Goal: Contribute content: Contribute content

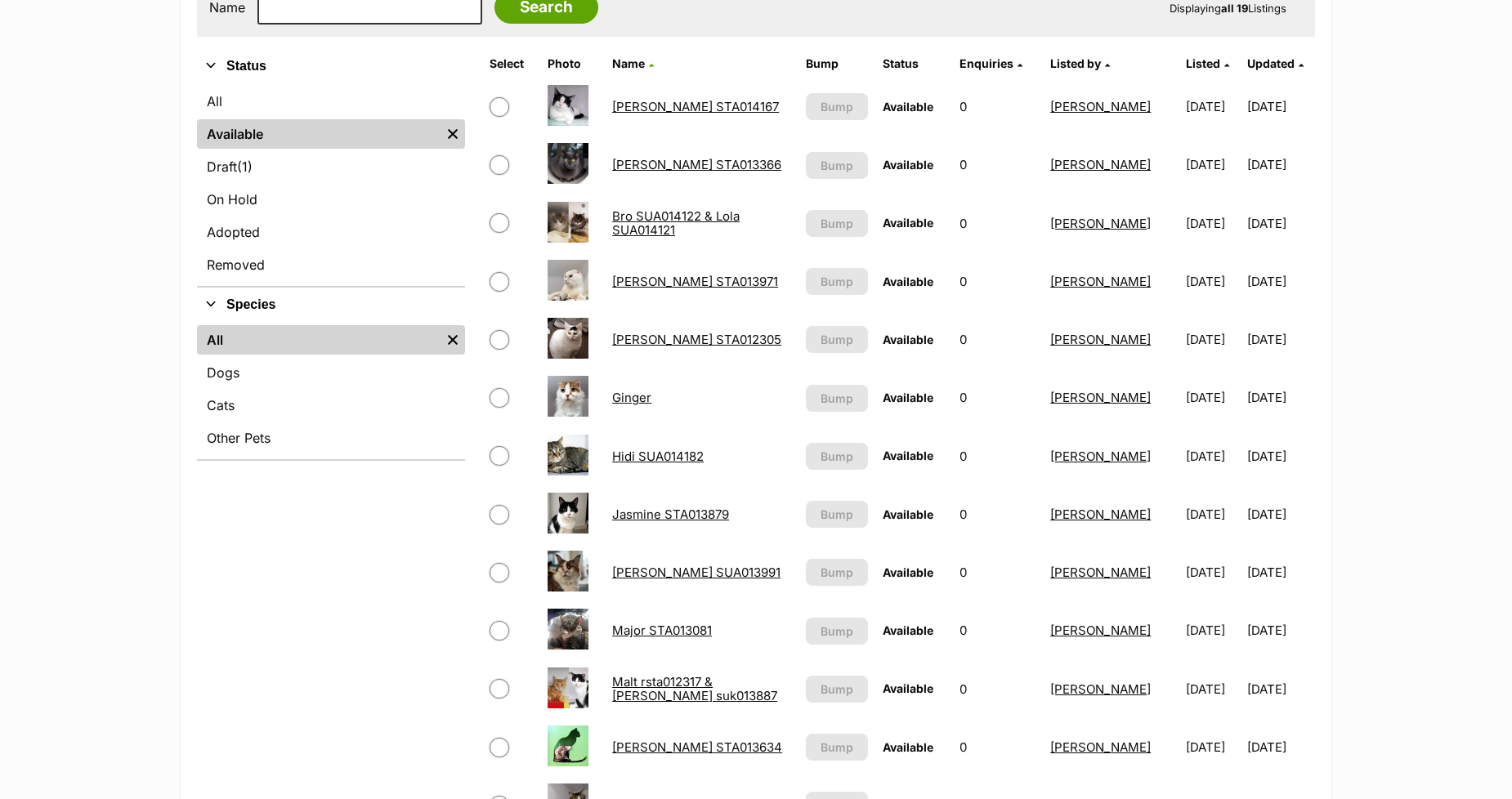
scroll to position [362, 0]
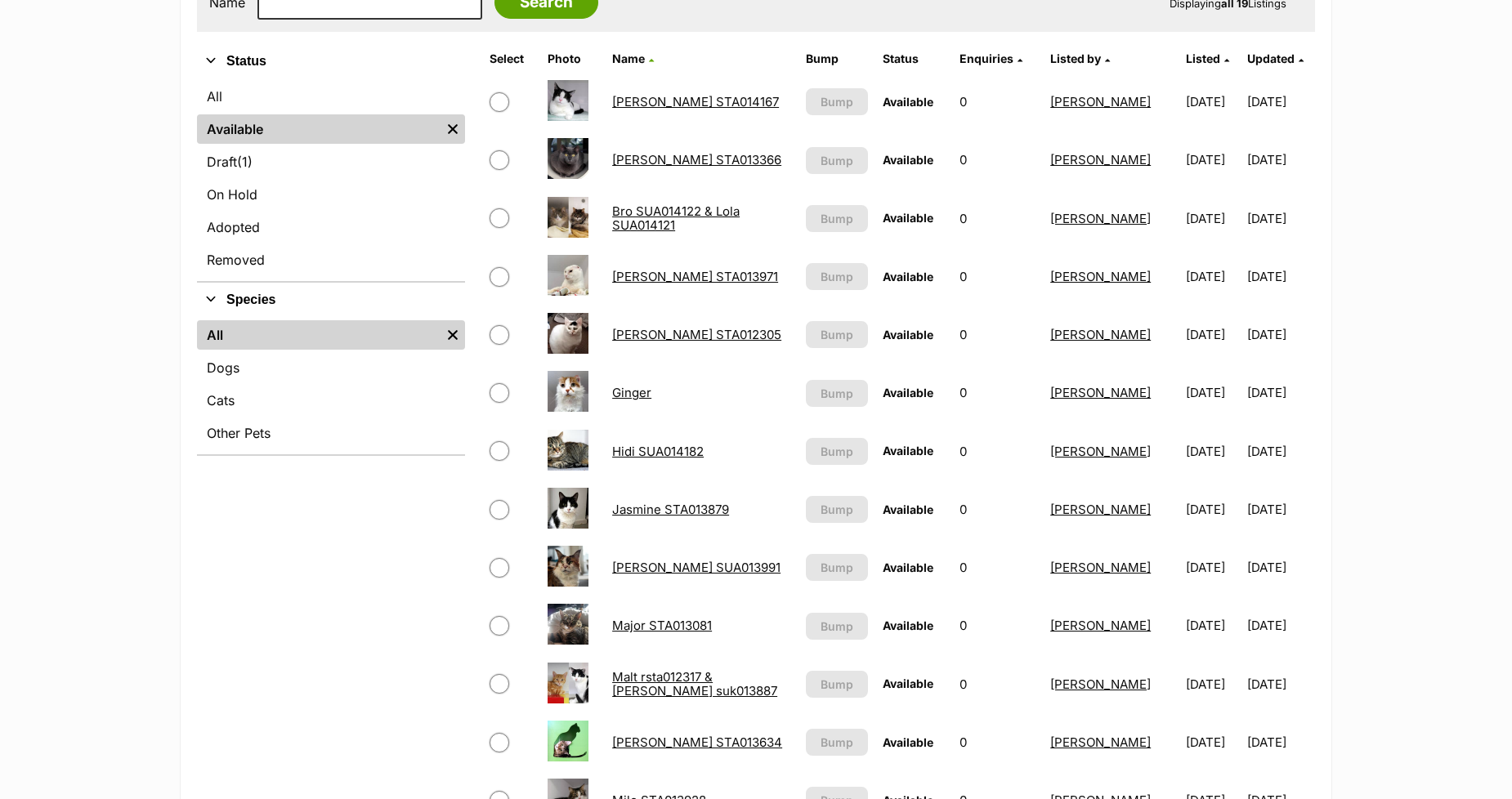
click at [625, 507] on link "Jasmine STA013879" at bounding box center [671, 510] width 117 height 16
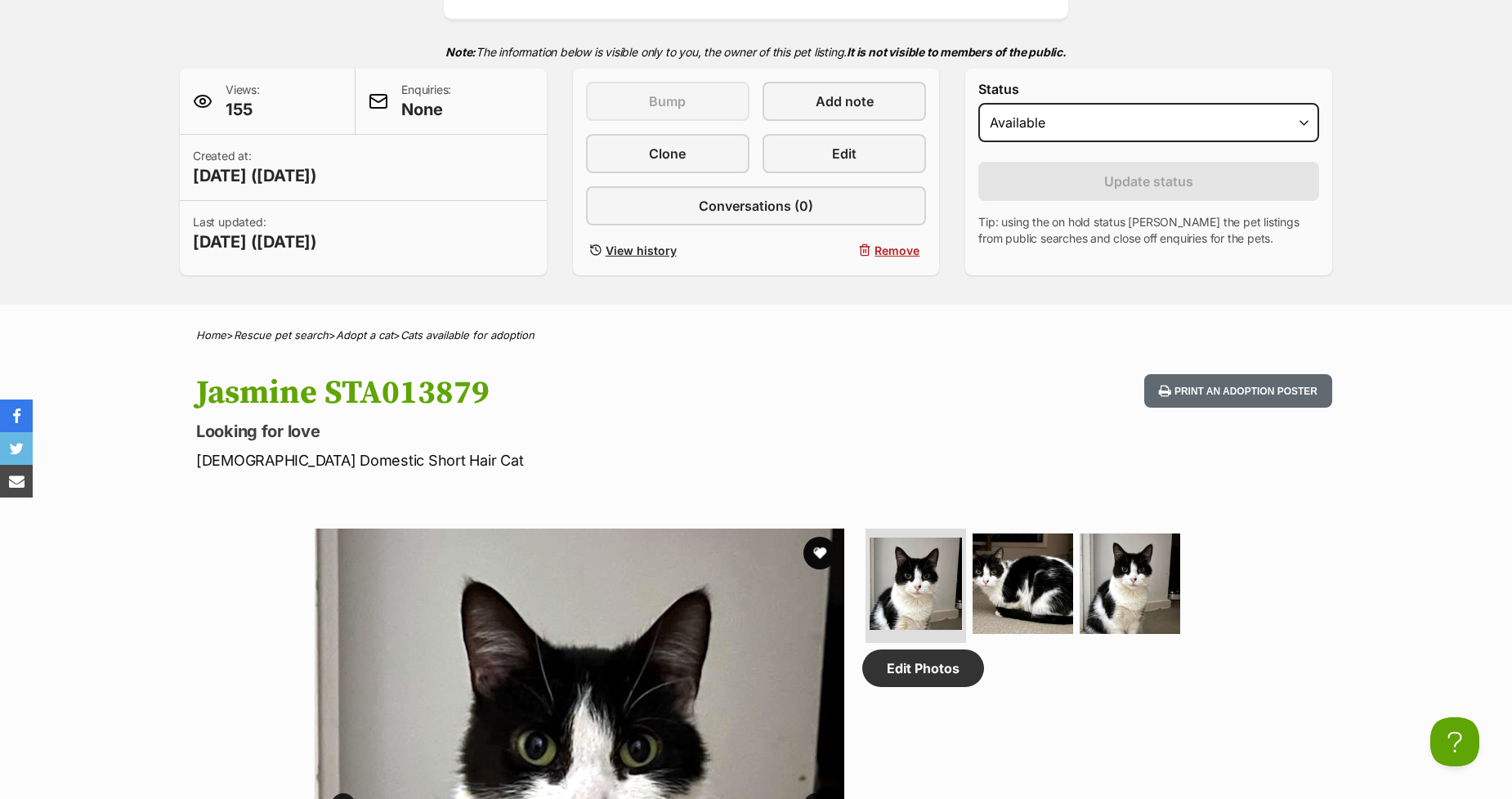
scroll to position [272, 0]
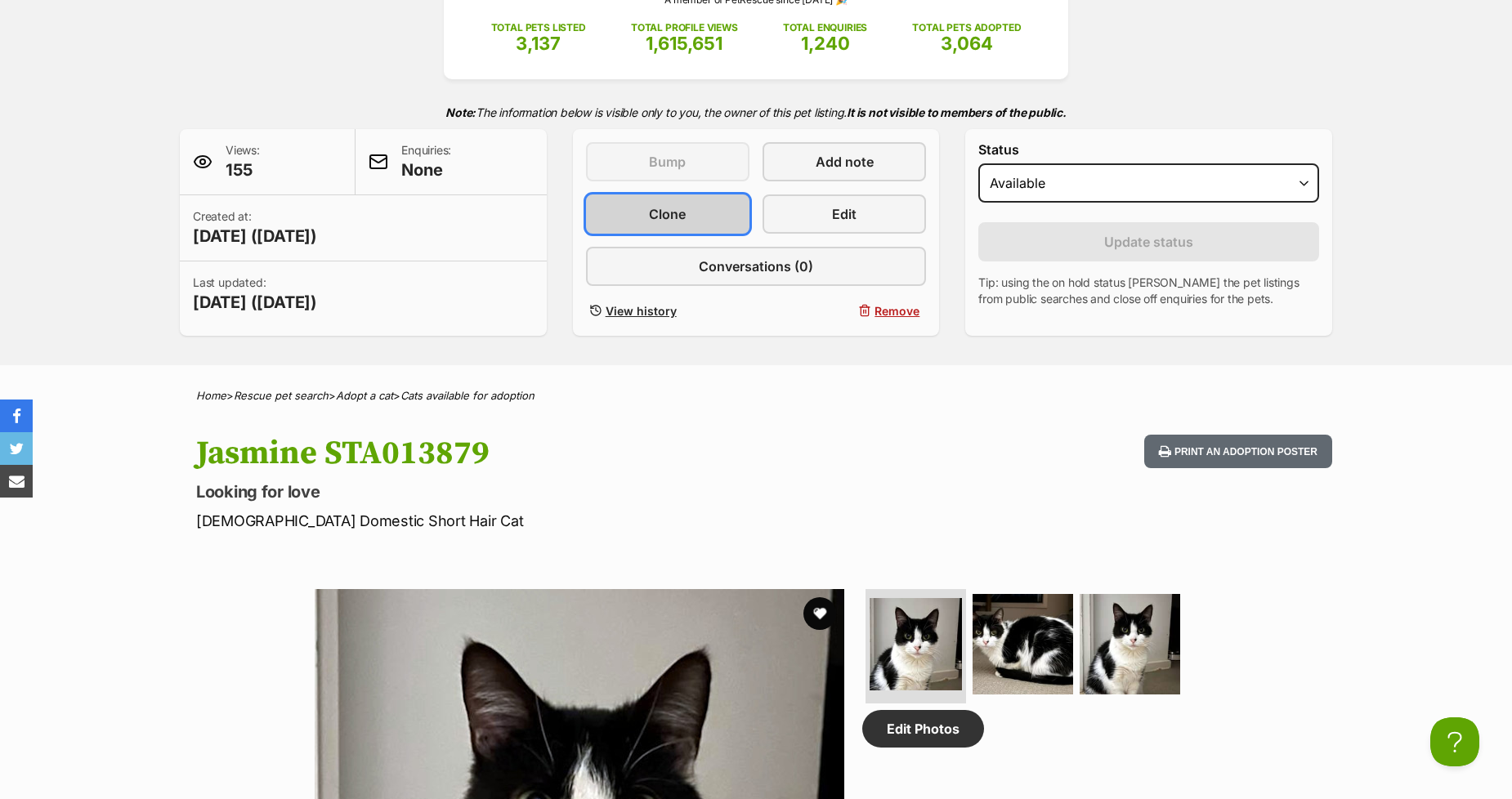
click at [631, 208] on link "Clone" at bounding box center [668, 214] width 164 height 39
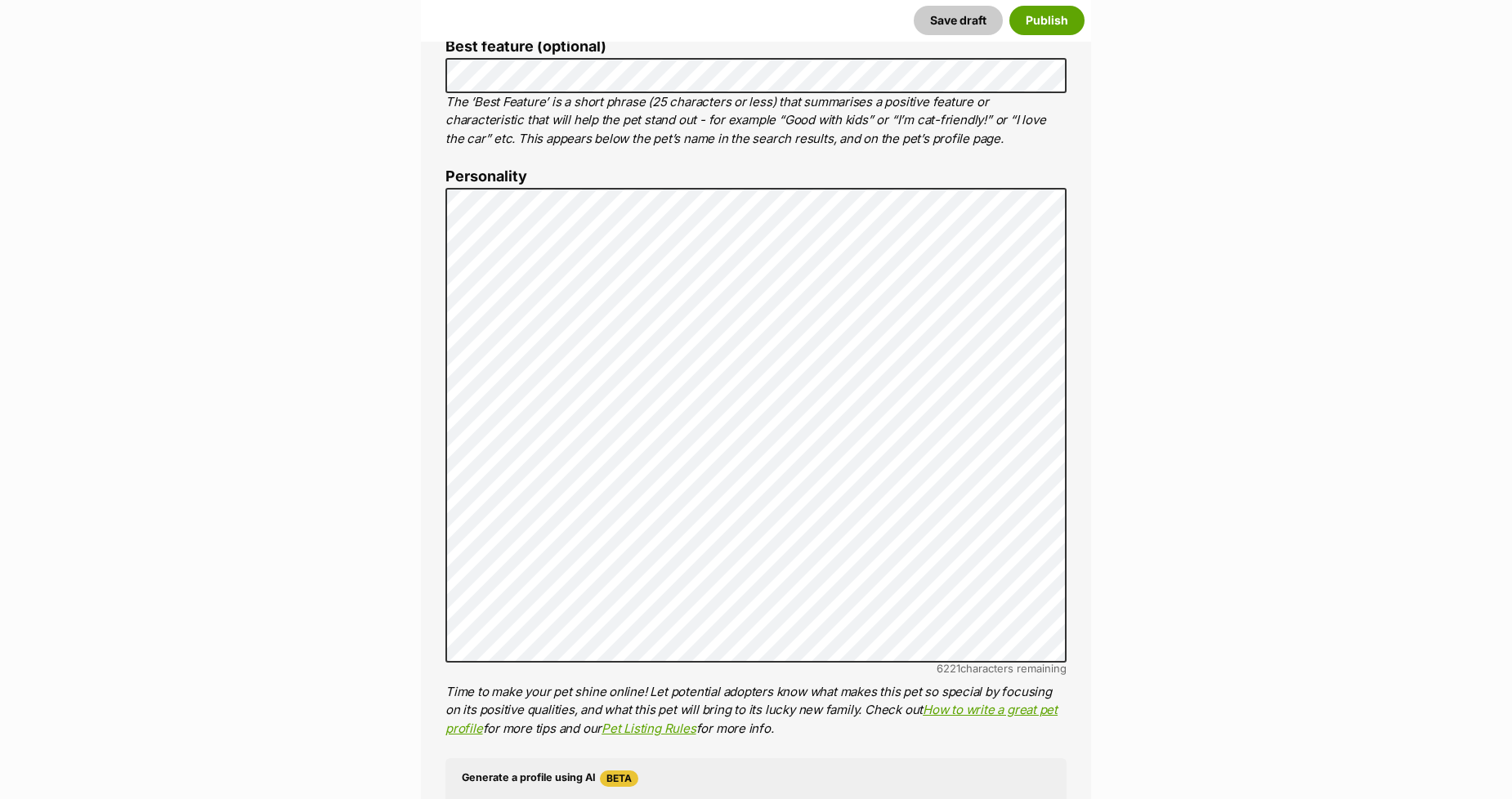
scroll to position [908, 0]
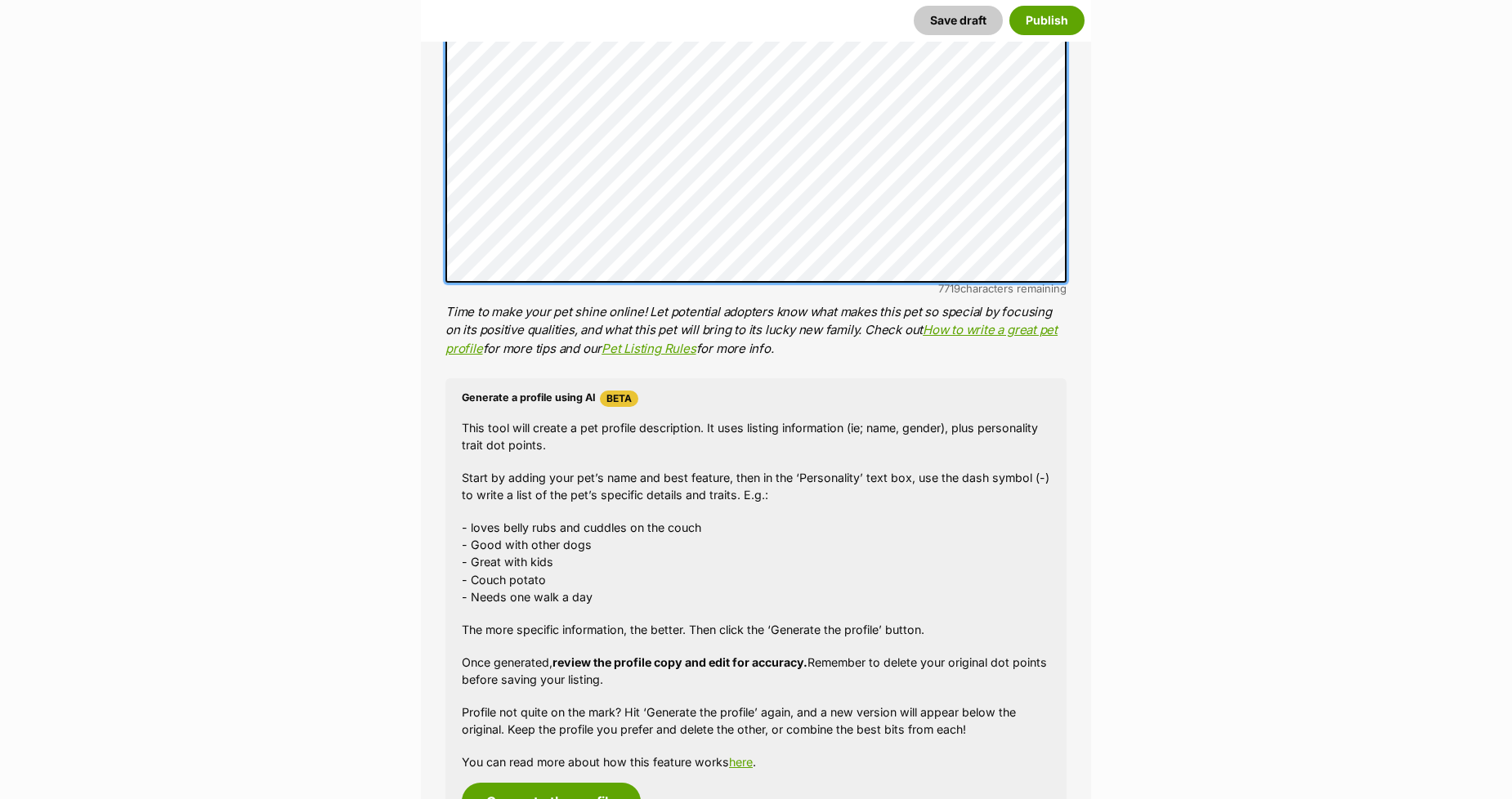
scroll to position [1180, 0]
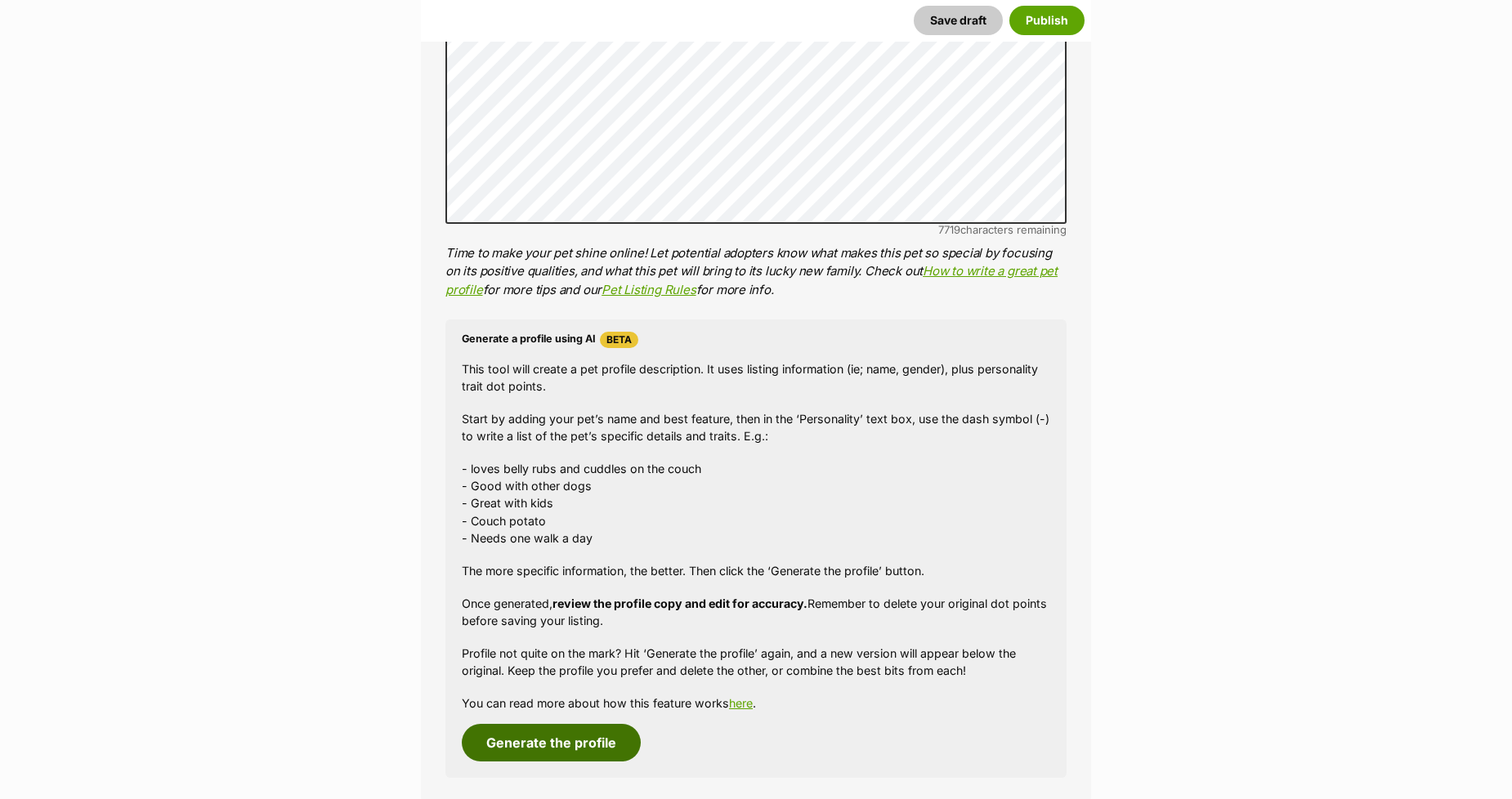
click at [539, 740] on button "Generate the profile" at bounding box center [552, 742] width 179 height 38
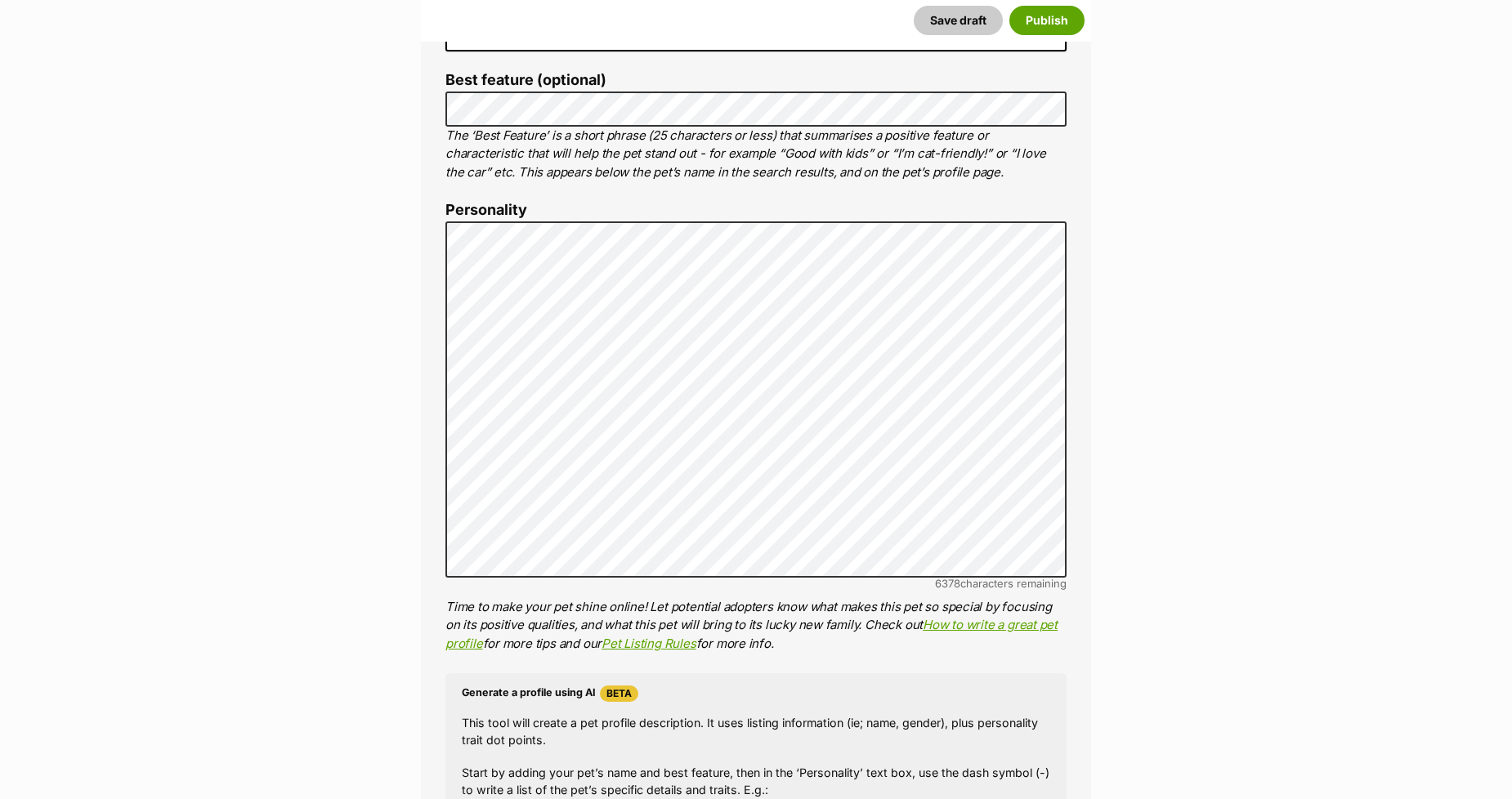
scroll to position [151, 0]
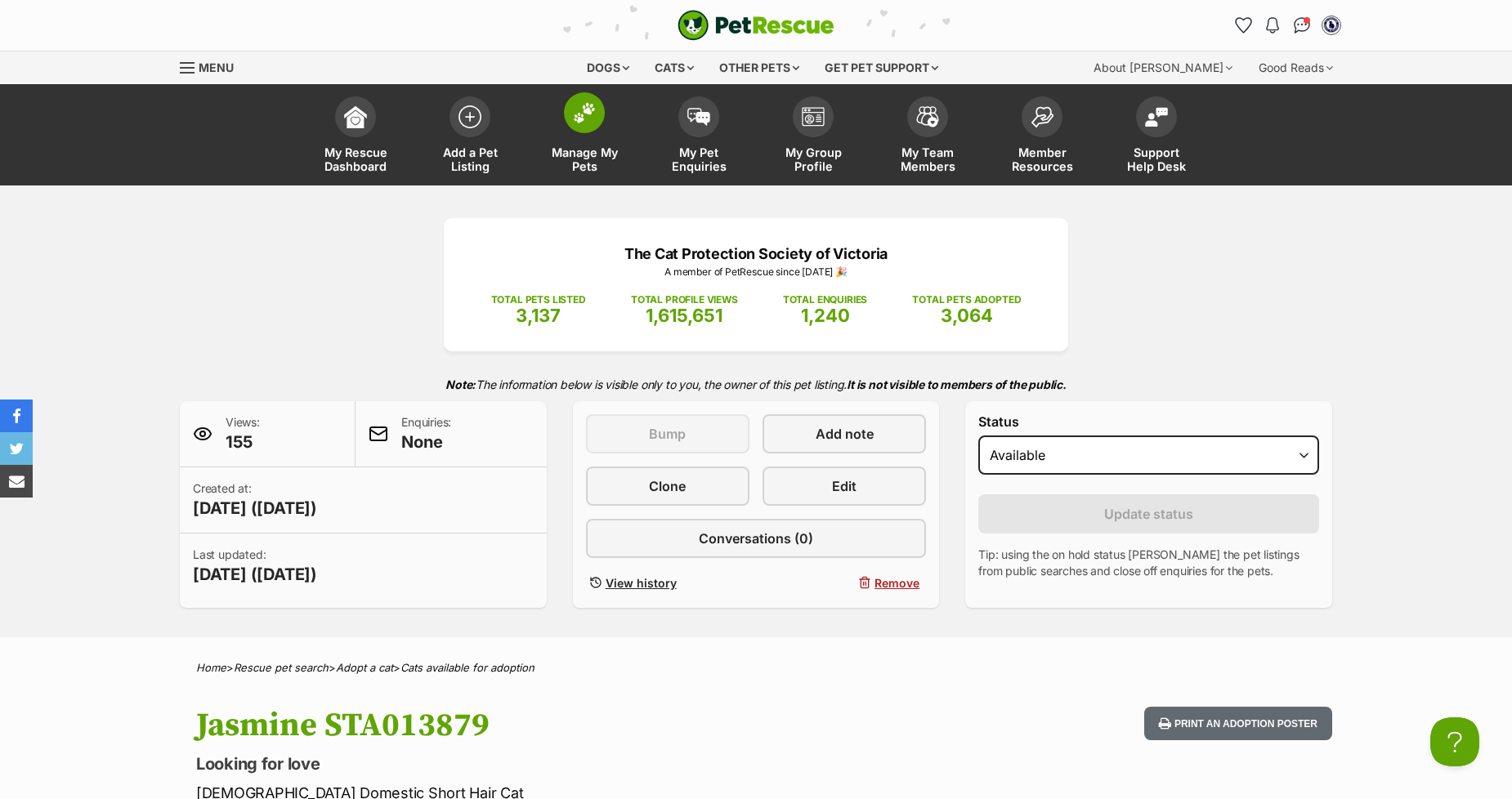
click at [586, 102] on img at bounding box center [584, 113] width 22 height 21
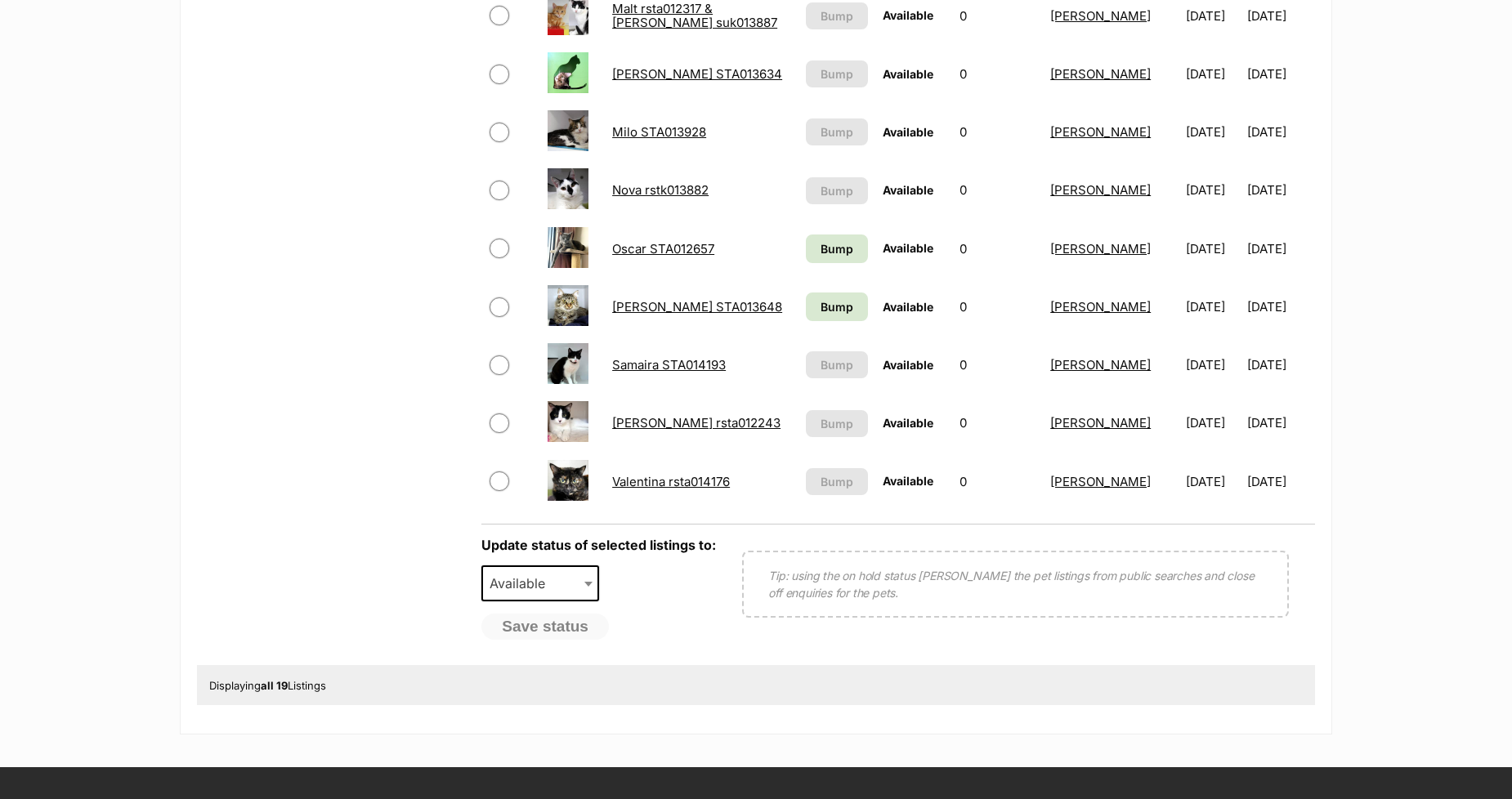
scroll to position [635, 0]
